Goal: Information Seeking & Learning: Learn about a topic

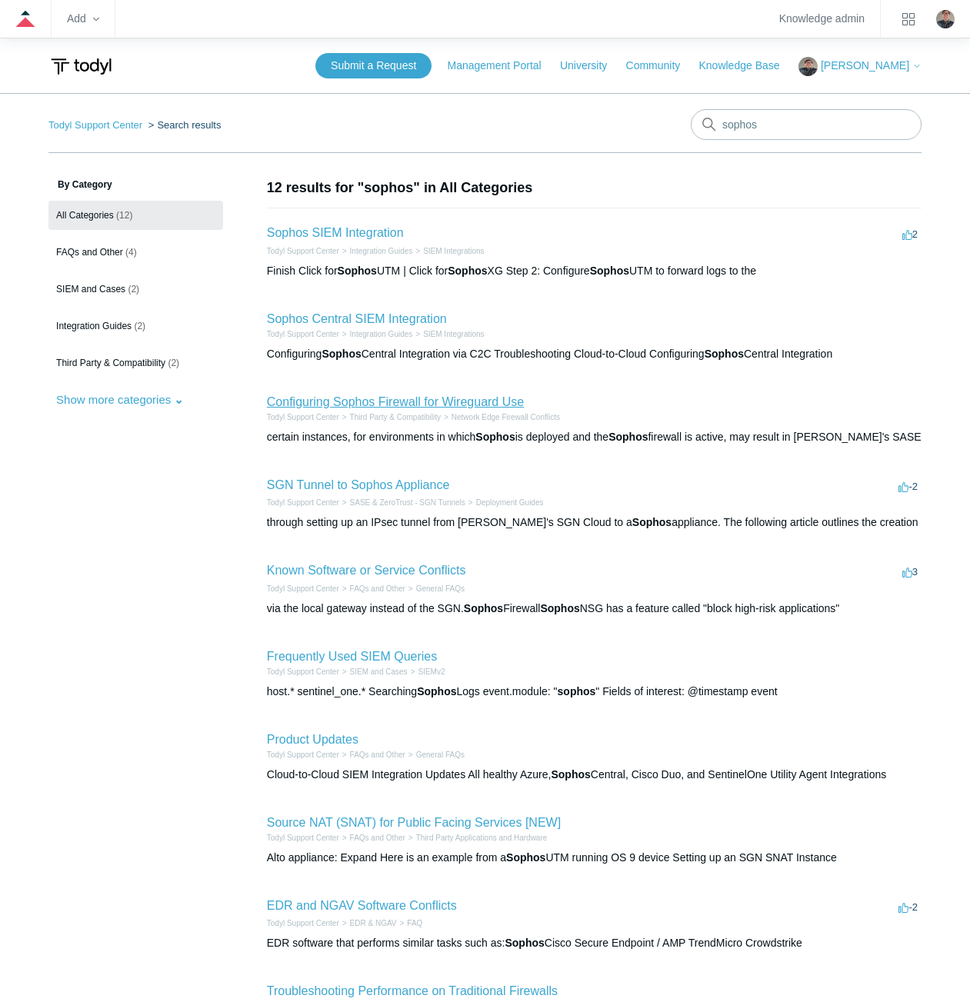
click at [361, 400] on link "Configuring Sophos Firewall for Wireguard Use" at bounding box center [395, 401] width 257 height 13
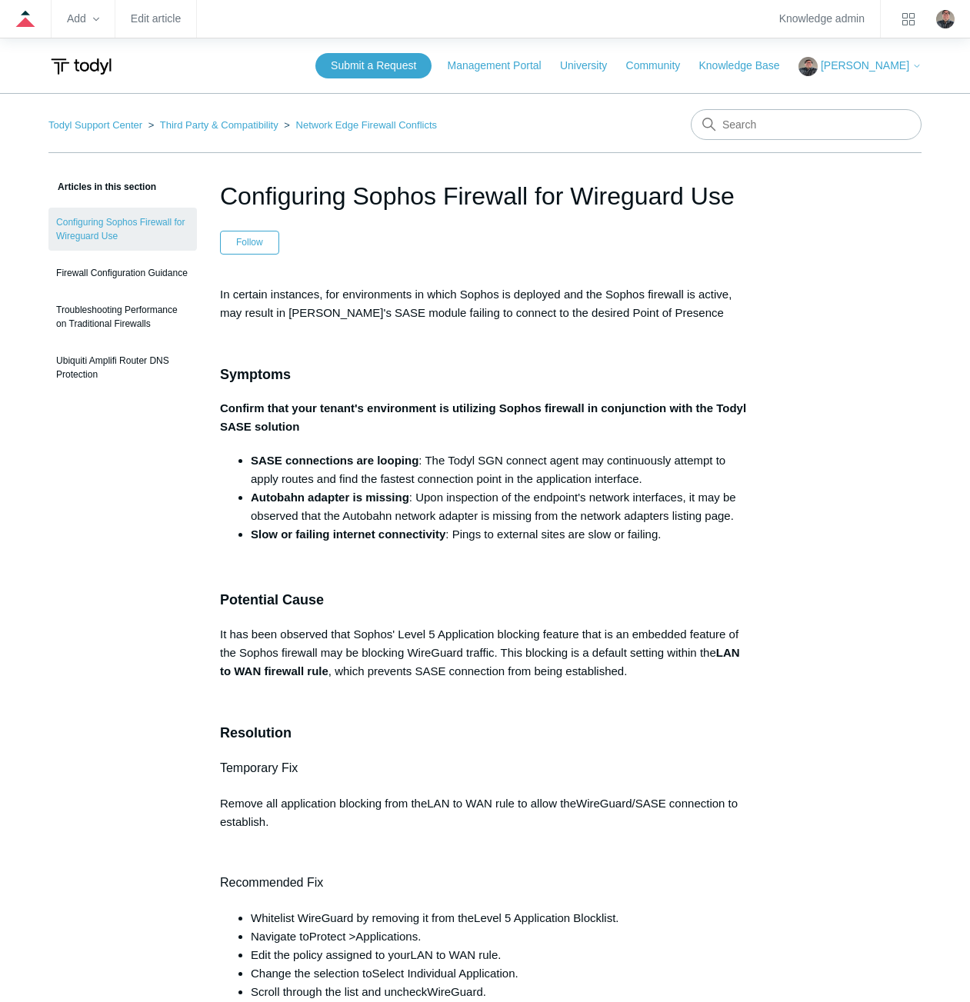
drag, startPoint x: 672, startPoint y: 532, endPoint x: 250, endPoint y: 527, distance: 421.6
click at [251, 527] on li "Slow or failing internet connectivity : Pings to external sites are slow or fai…" at bounding box center [500, 534] width 499 height 18
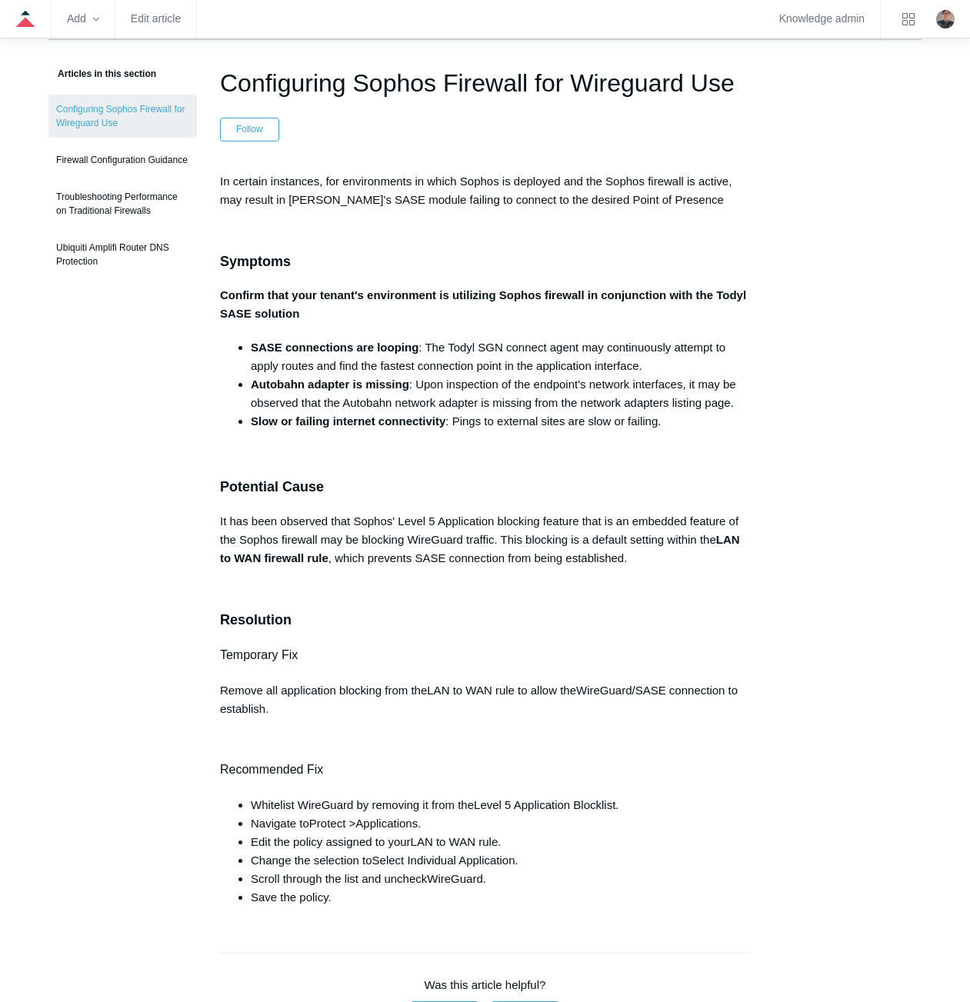
scroll to position [308, 0]
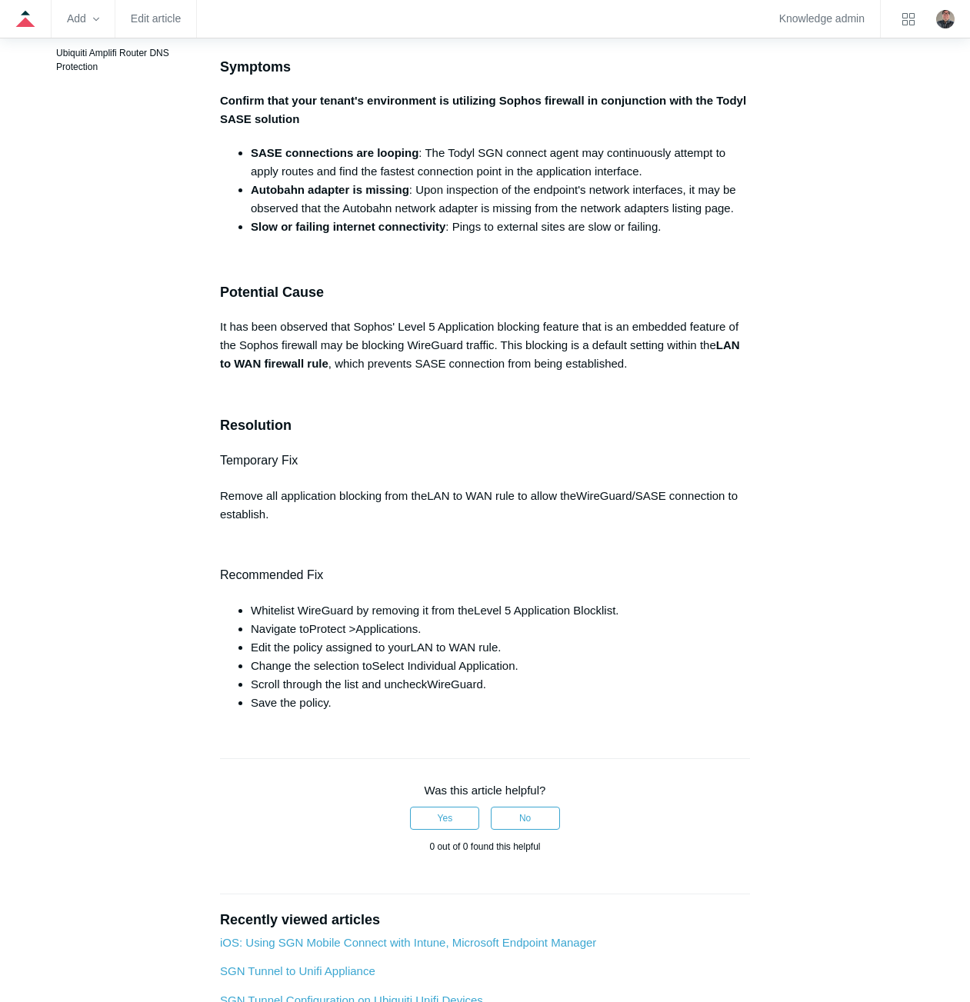
click at [165, 853] on aside "Articles in this section Configuring Sophos Firewall for Wireguard Use Firewall…" at bounding box center [122, 524] width 148 height 1308
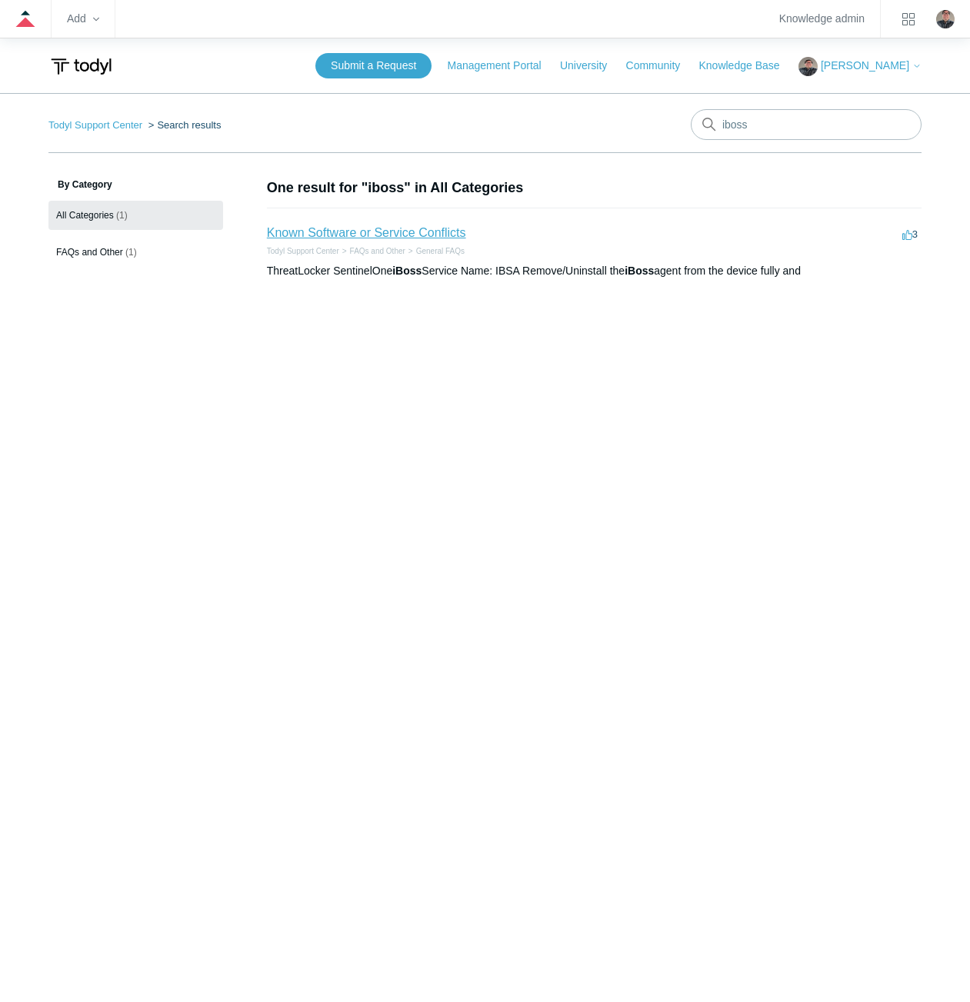
click at [426, 234] on link "Known Software or Service Conflicts" at bounding box center [366, 232] width 199 height 13
